Goal: Check status: Check status

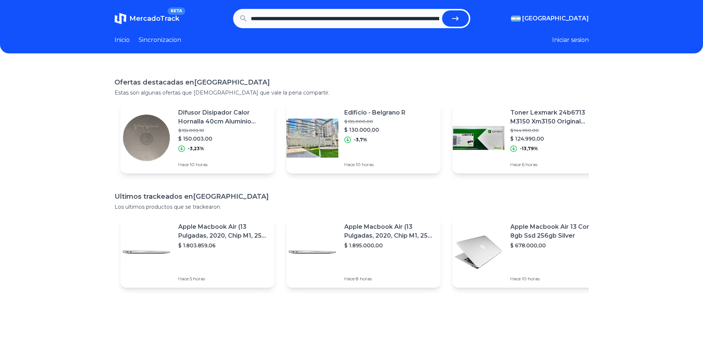
scroll to position [0, 288]
click at [442, 10] on button "submit" at bounding box center [455, 18] width 27 height 16
type input "**********"
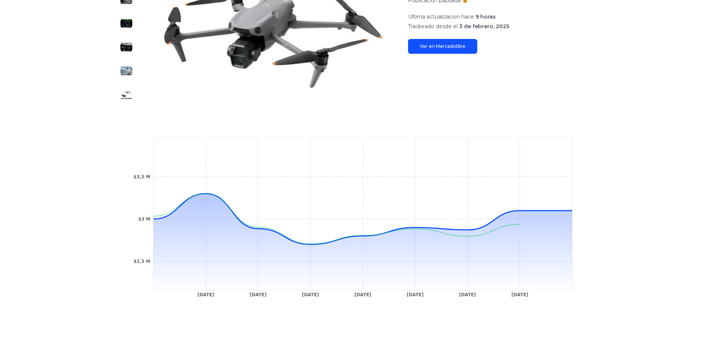
scroll to position [148, 0]
